Goal: Subscribe to service/newsletter

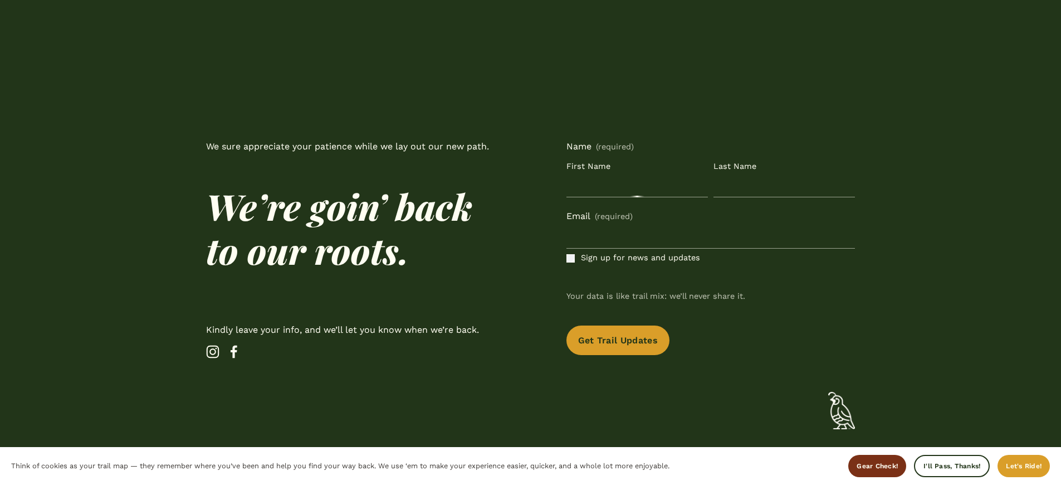
click at [350, 147] on p "We sure appreciate your patience while we lay out our new path." at bounding box center [350, 147] width 289 height 16
click at [640, 258] on span "Sign up for news and updates" at bounding box center [640, 258] width 119 height 14
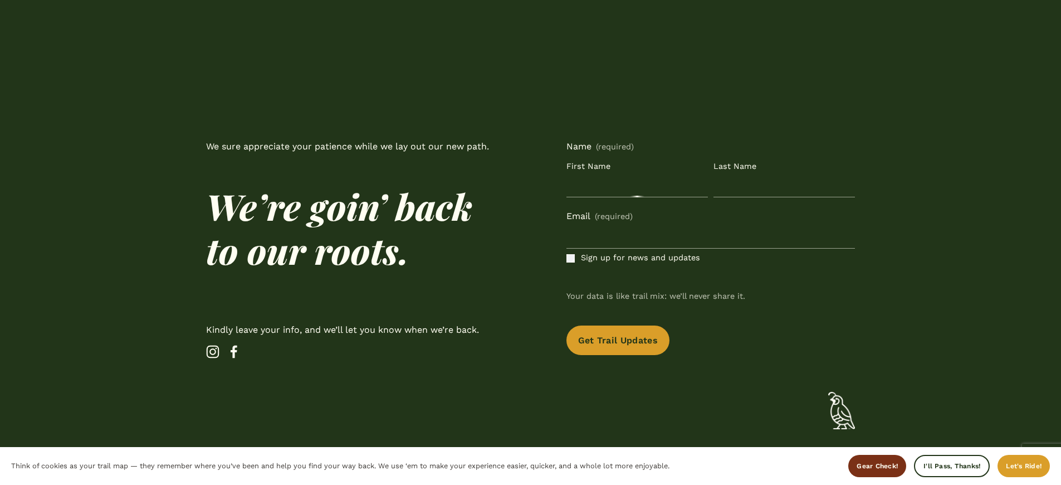
click at [350, 147] on p "We sure appreciate your patience while we lay out our new path." at bounding box center [350, 147] width 289 height 16
click at [640, 258] on span "Sign up for news and updates" at bounding box center [640, 258] width 119 height 14
click at [350, 147] on p "We sure appreciate your patience while we lay out our new path." at bounding box center [350, 147] width 289 height 16
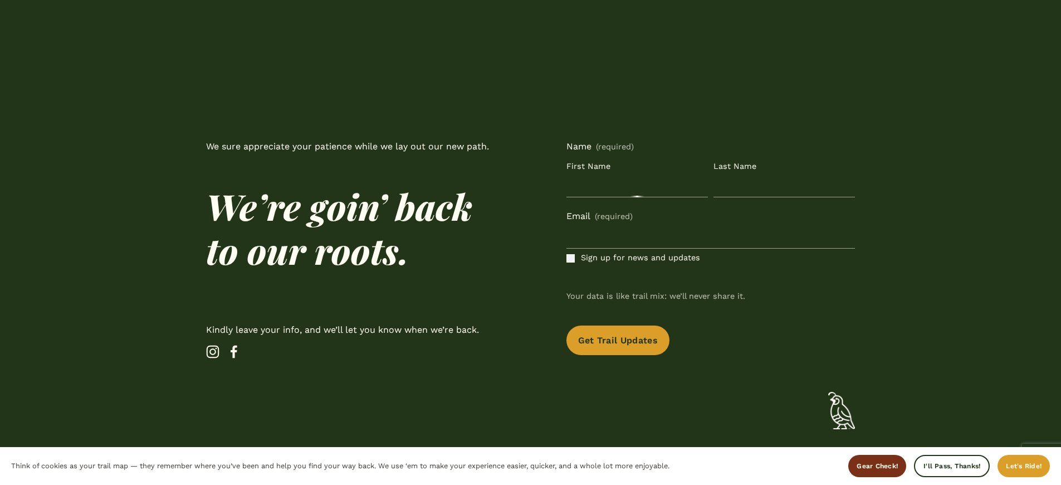
click at [350, 147] on p "We sure appreciate your patience while we lay out our new path." at bounding box center [350, 147] width 289 height 16
click at [640, 258] on span "Sign up for news and updates" at bounding box center [640, 258] width 119 height 14
click at [350, 147] on p "We sure appreciate your patience while we lay out our new path." at bounding box center [350, 147] width 289 height 16
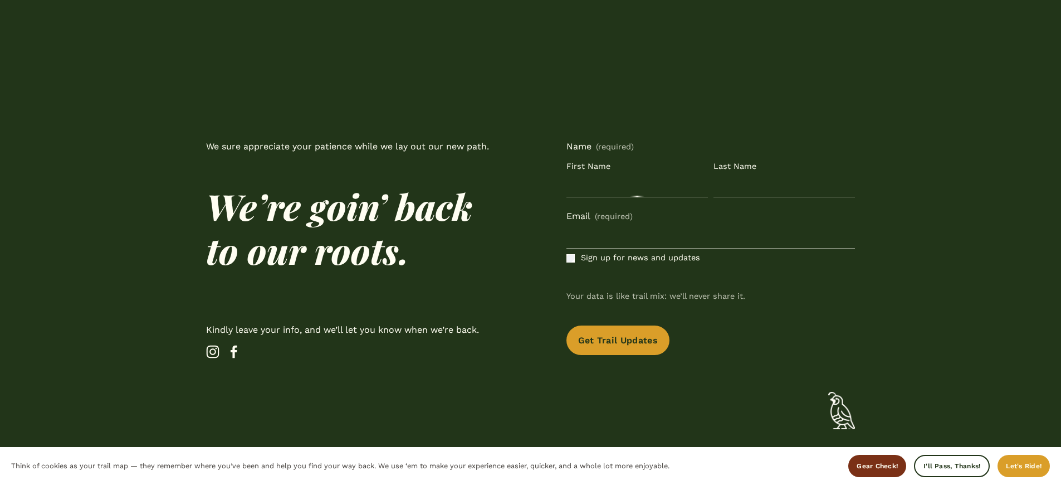
click at [640, 258] on span "Sign up for news and updates" at bounding box center [640, 258] width 119 height 14
click at [350, 147] on p "We sure appreciate your patience while we lay out our new path." at bounding box center [350, 147] width 289 height 16
click at [640, 258] on span "Sign up for news and updates" at bounding box center [640, 258] width 119 height 14
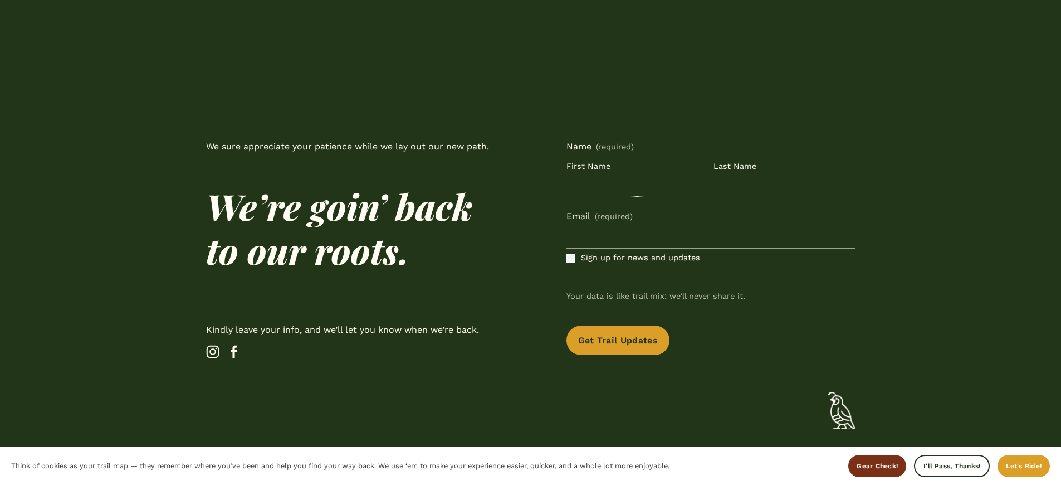
click at [350, 147] on p "We sure appreciate your patience while we lay out our new path." at bounding box center [350, 147] width 289 height 16
click at [640, 258] on span "Sign up for news and updates" at bounding box center [640, 258] width 119 height 14
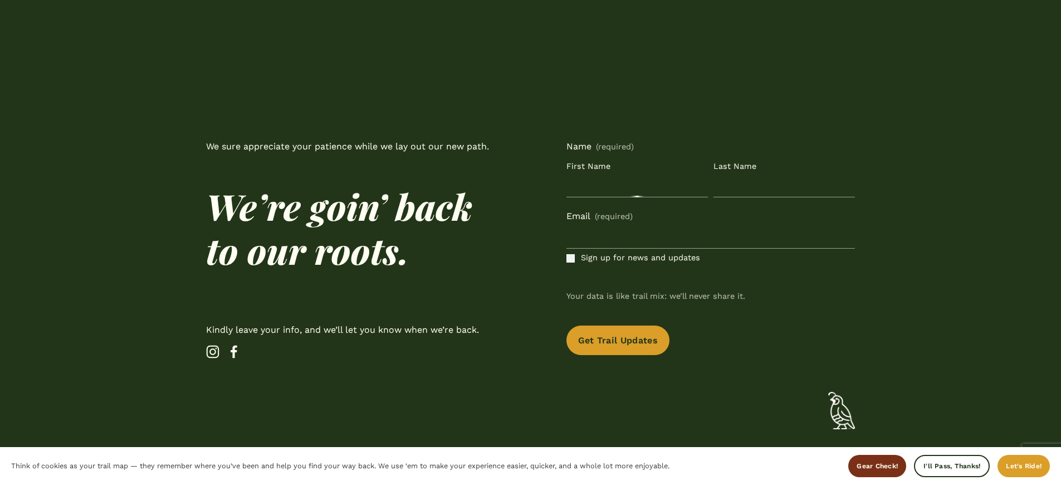
click at [350, 147] on p "We sure appreciate your patience while we lay out our new path." at bounding box center [350, 147] width 289 height 16
click at [640, 258] on span "Sign up for news and updates" at bounding box center [640, 258] width 119 height 14
click at [350, 147] on p "We sure appreciate your patience while we lay out our new path." at bounding box center [350, 147] width 289 height 16
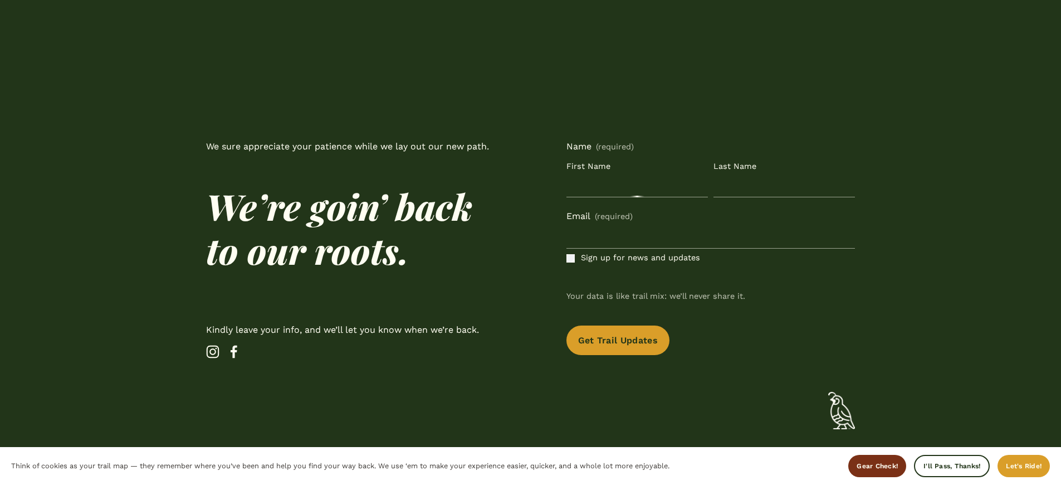
click at [350, 147] on p "We sure appreciate your patience while we lay out our new path." at bounding box center [350, 147] width 289 height 16
click at [640, 258] on span "Sign up for news and updates" at bounding box center [640, 258] width 119 height 14
click at [350, 147] on p "We sure appreciate your patience while we lay out our new path." at bounding box center [350, 147] width 289 height 16
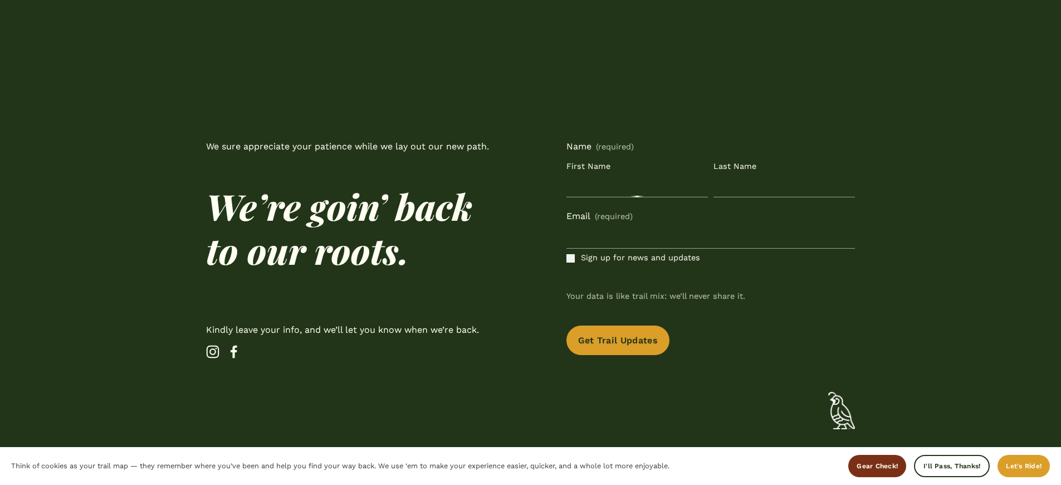
click at [350, 147] on p "We sure appreciate your patience while we lay out our new path." at bounding box center [350, 147] width 289 height 16
